Goal: Task Accomplishment & Management: Manage account settings

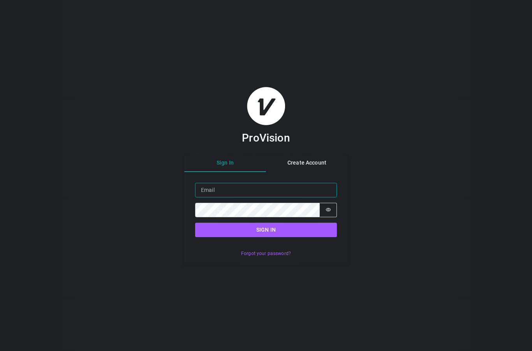
click at [256, 197] on input "Email" at bounding box center [266, 190] width 142 height 14
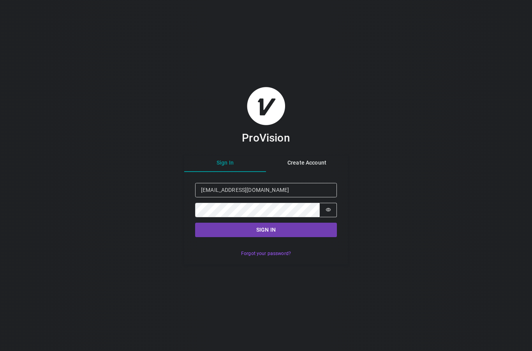
click at [308, 237] on button "Sign in" at bounding box center [266, 229] width 142 height 14
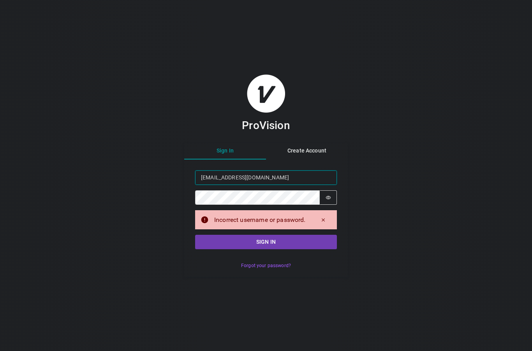
type input "[EMAIL_ADDRESS][DOMAIN_NAME]"
click at [317, 249] on button "Sign in" at bounding box center [266, 241] width 142 height 14
click at [266, 249] on button "Sign in" at bounding box center [266, 241] width 142 height 14
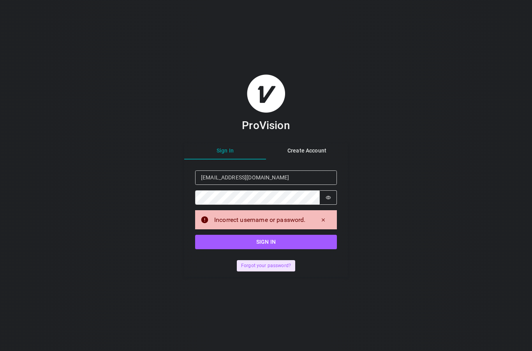
click at [274, 271] on button "Forgot your password?" at bounding box center [266, 265] width 58 height 11
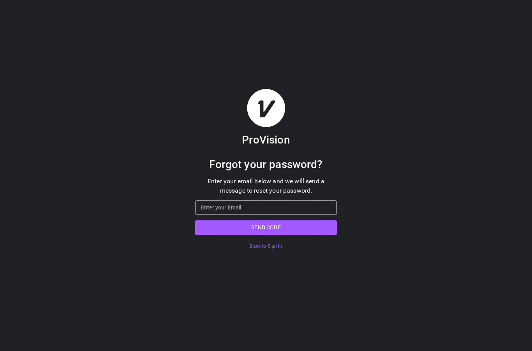
click at [279, 215] on input "Email" at bounding box center [266, 207] width 142 height 14
click at [283, 215] on input "Email" at bounding box center [266, 207] width 142 height 14
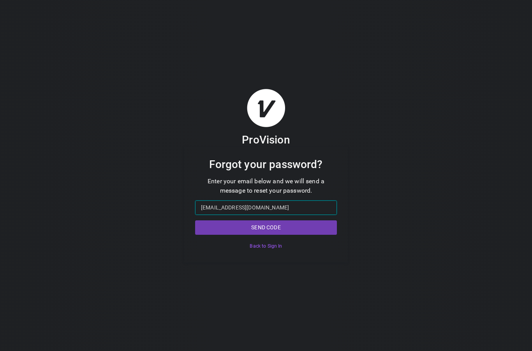
type input "[EMAIL_ADDRESS][DOMAIN_NAME]"
click at [300, 234] on button "Send code" at bounding box center [266, 227] width 142 height 14
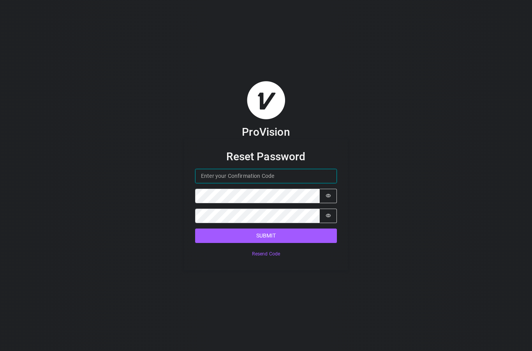
click at [263, 183] on input "Confirmation Code" at bounding box center [266, 176] width 142 height 14
type input "612735"
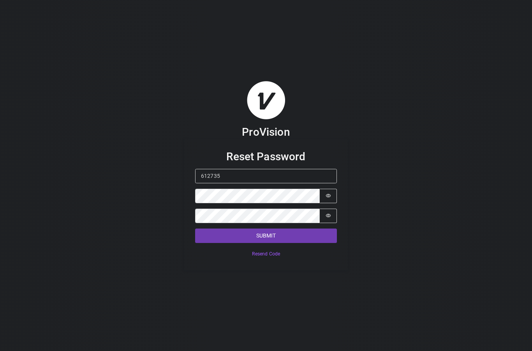
click at [285, 243] on button "Submit" at bounding box center [266, 235] width 142 height 14
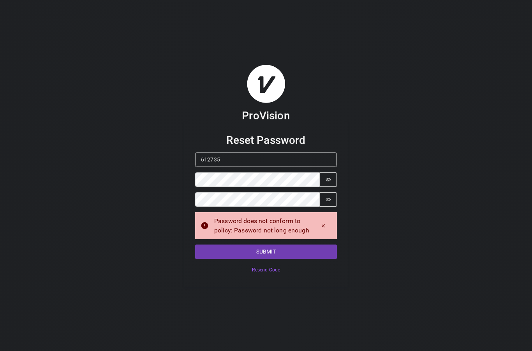
click at [284, 259] on button "Submit" at bounding box center [266, 251] width 142 height 14
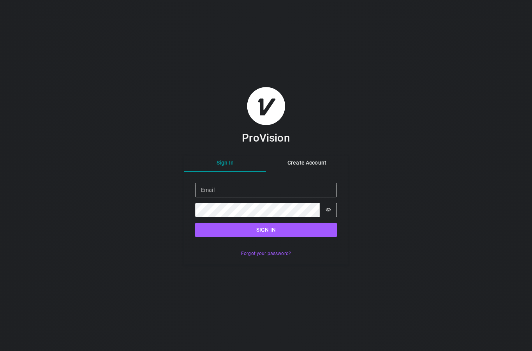
click at [251, 197] on input "Email" at bounding box center [266, 190] width 142 height 14
click at [258, 197] on input "Email" at bounding box center [266, 190] width 142 height 14
type input "[EMAIL_ADDRESS][DOMAIN_NAME]"
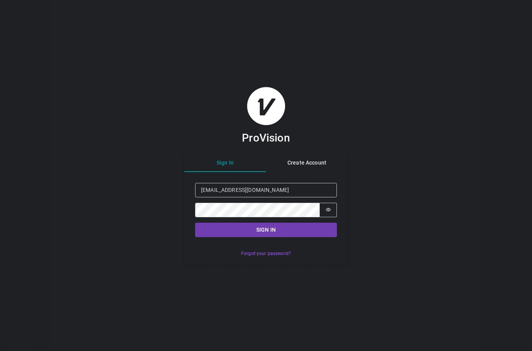
click at [290, 237] on button "Sign in" at bounding box center [266, 229] width 142 height 14
